Goal: Book appointment/travel/reservation

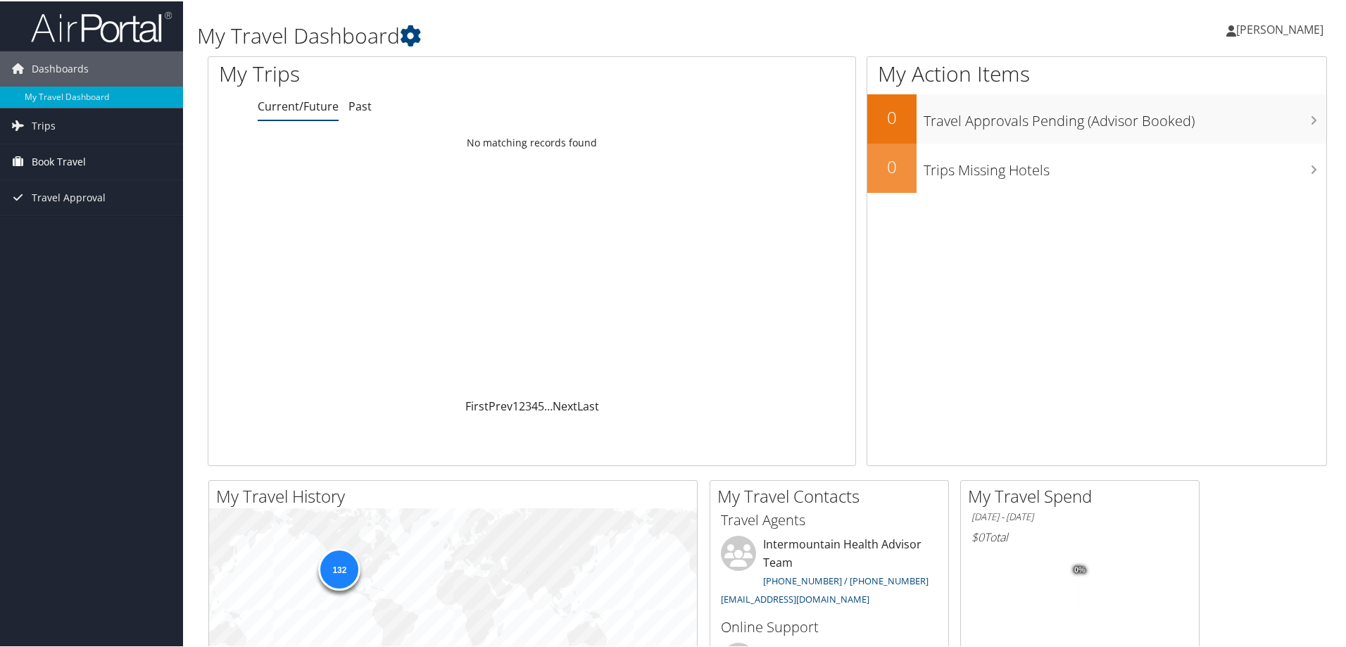
click at [67, 153] on span "Book Travel" at bounding box center [59, 160] width 54 height 35
click at [58, 229] on link "Book/Manage Online Trips" at bounding box center [91, 230] width 183 height 21
